Goal: Transaction & Acquisition: Download file/media

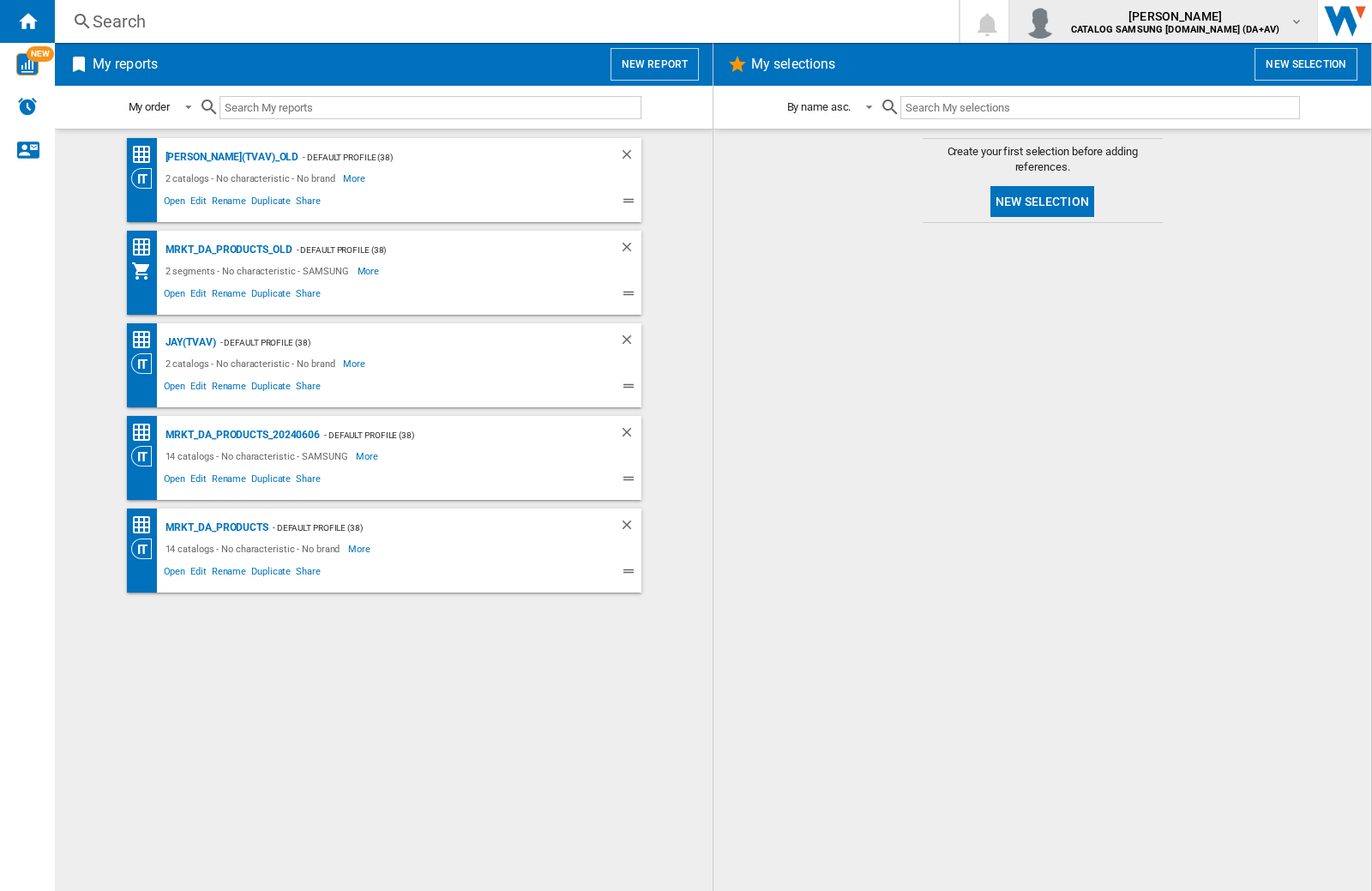
click at [1057, 21] on img "button" at bounding box center [1040, 21] width 34 height 34
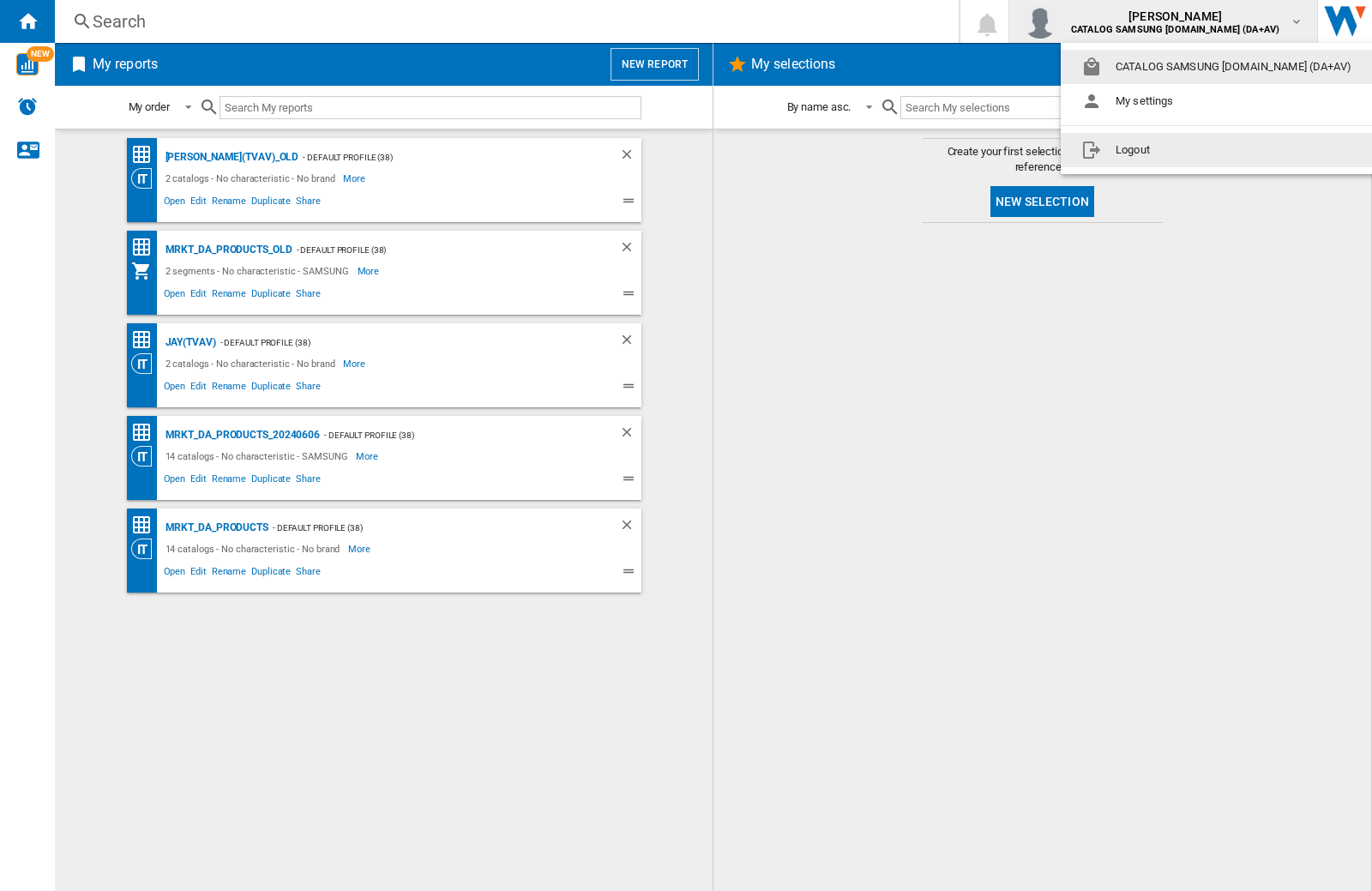
click at [1193, 150] on button "Logout" at bounding box center [1220, 149] width 319 height 34
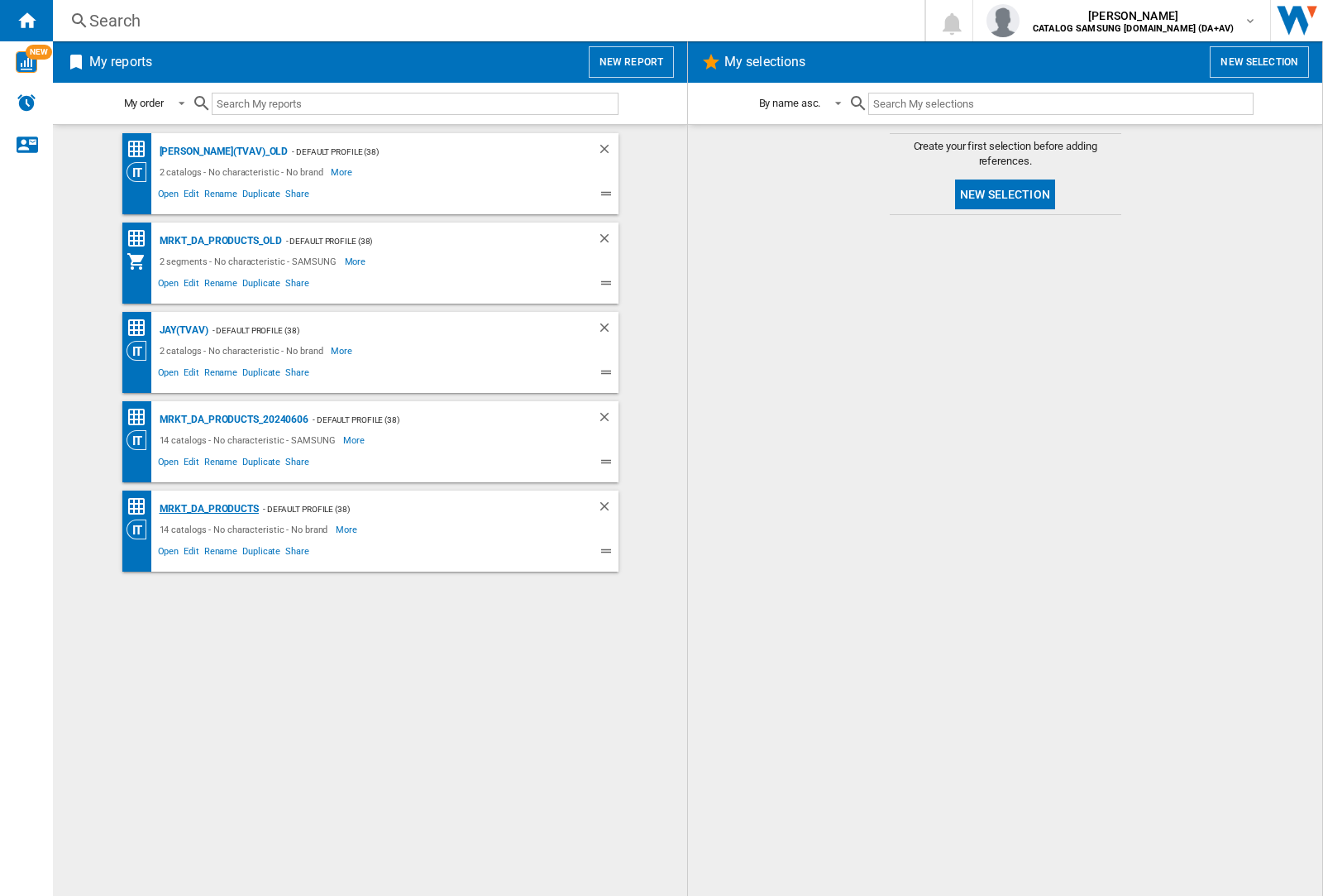
click at [208, 508] on div "MRKT_DA_PRODUCTS" at bounding box center [207, 508] width 103 height 20
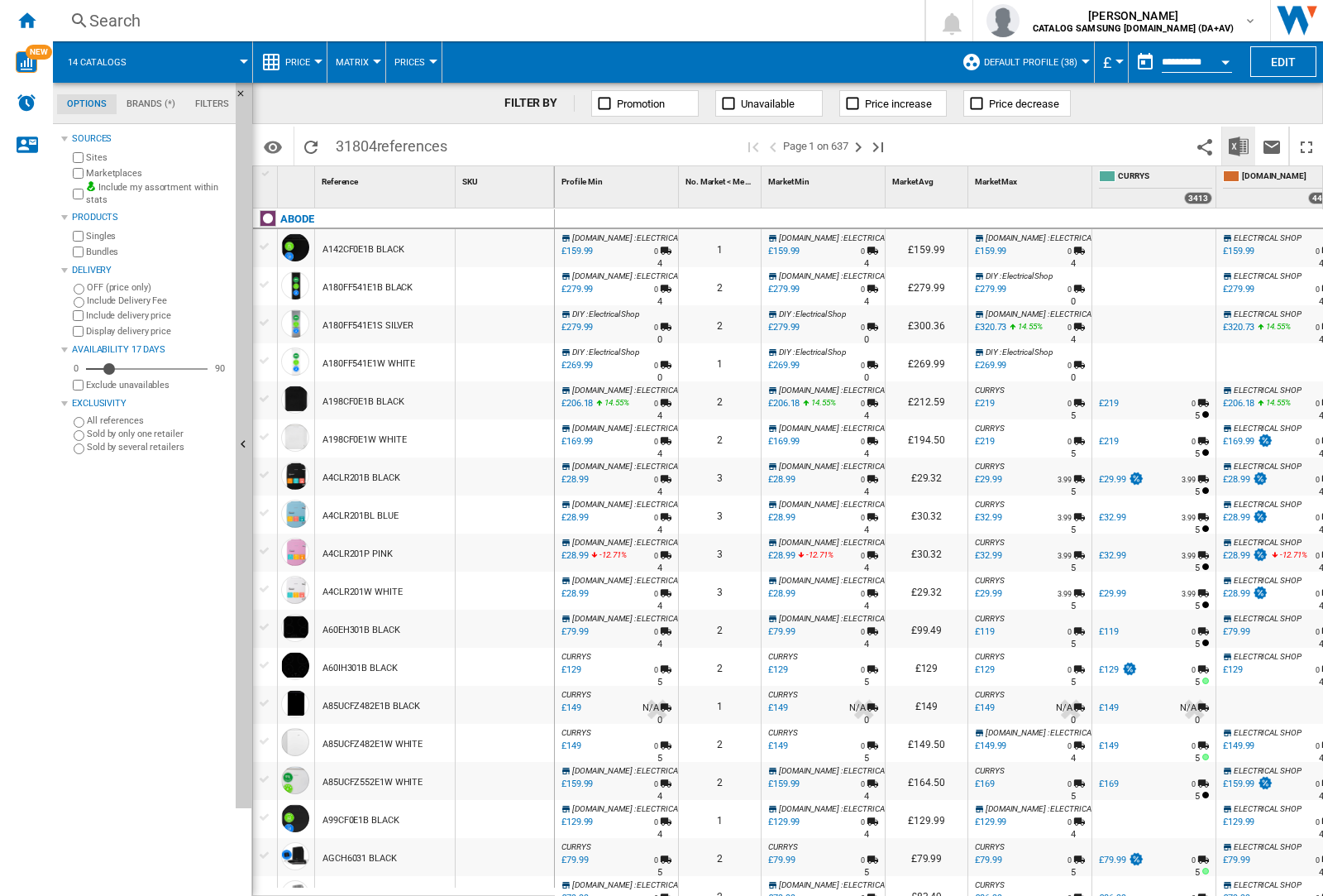
click at [1238, 145] on img "Download in Excel" at bounding box center [1238, 147] width 19 height 19
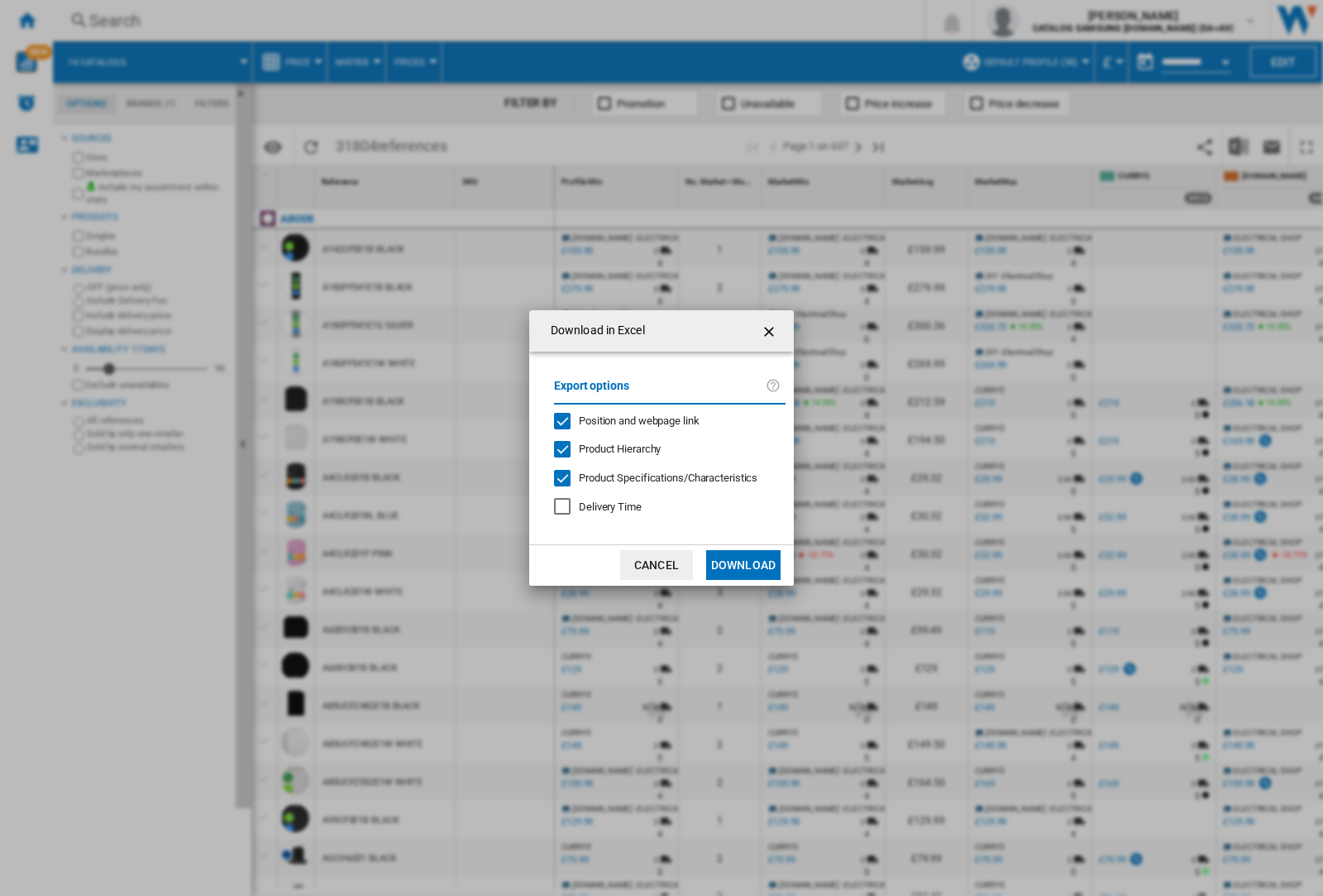
click at [628, 420] on span "Position and webpage link" at bounding box center [639, 420] width 121 height 12
click at [743, 565] on button "Download" at bounding box center [743, 565] width 74 height 30
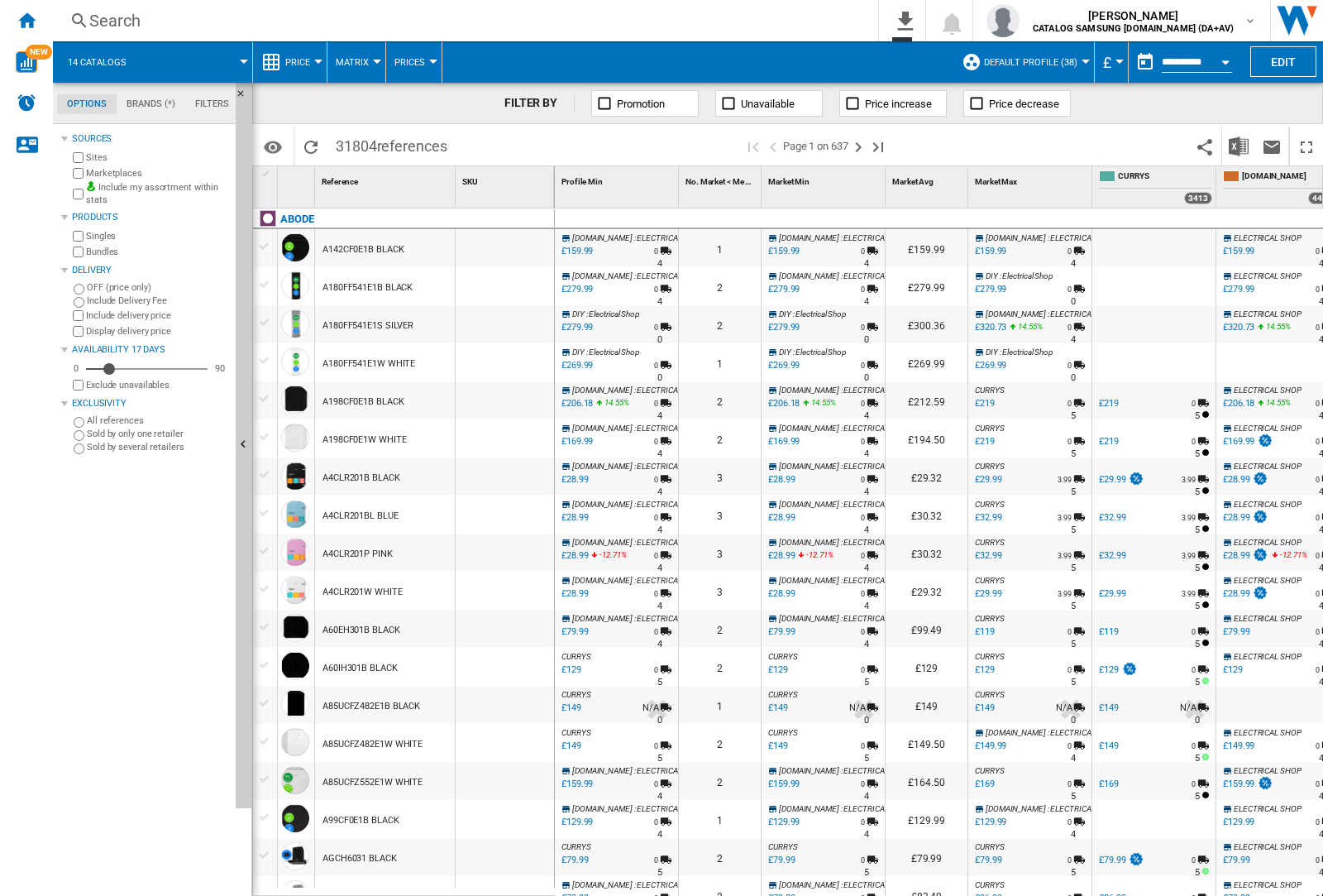
click at [515, 282] on div at bounding box center [505, 286] width 99 height 38
